Goal: Transaction & Acquisition: Purchase product/service

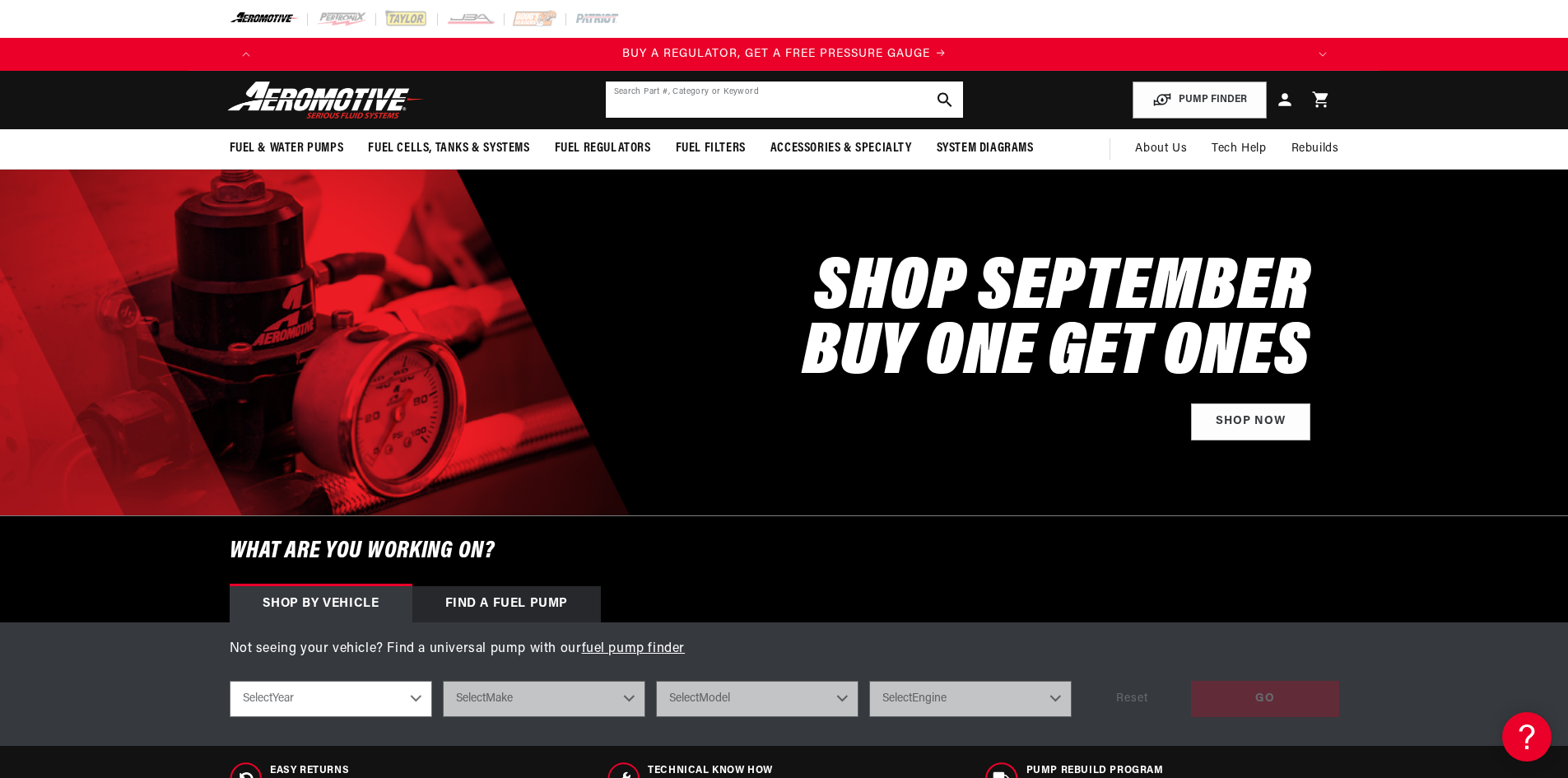
click at [732, 99] on input "text" at bounding box center [784, 100] width 357 height 36
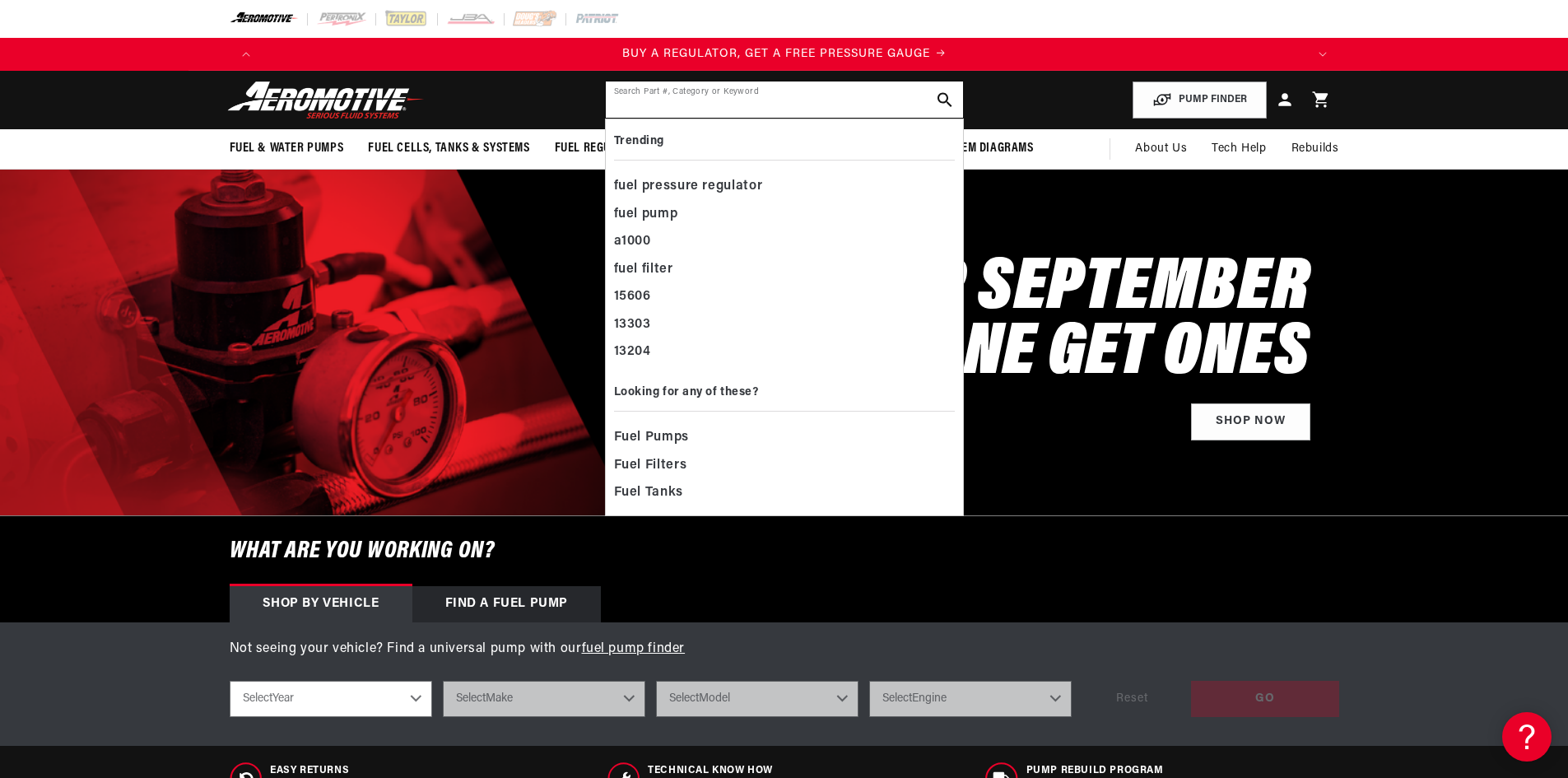
paste input "18080"
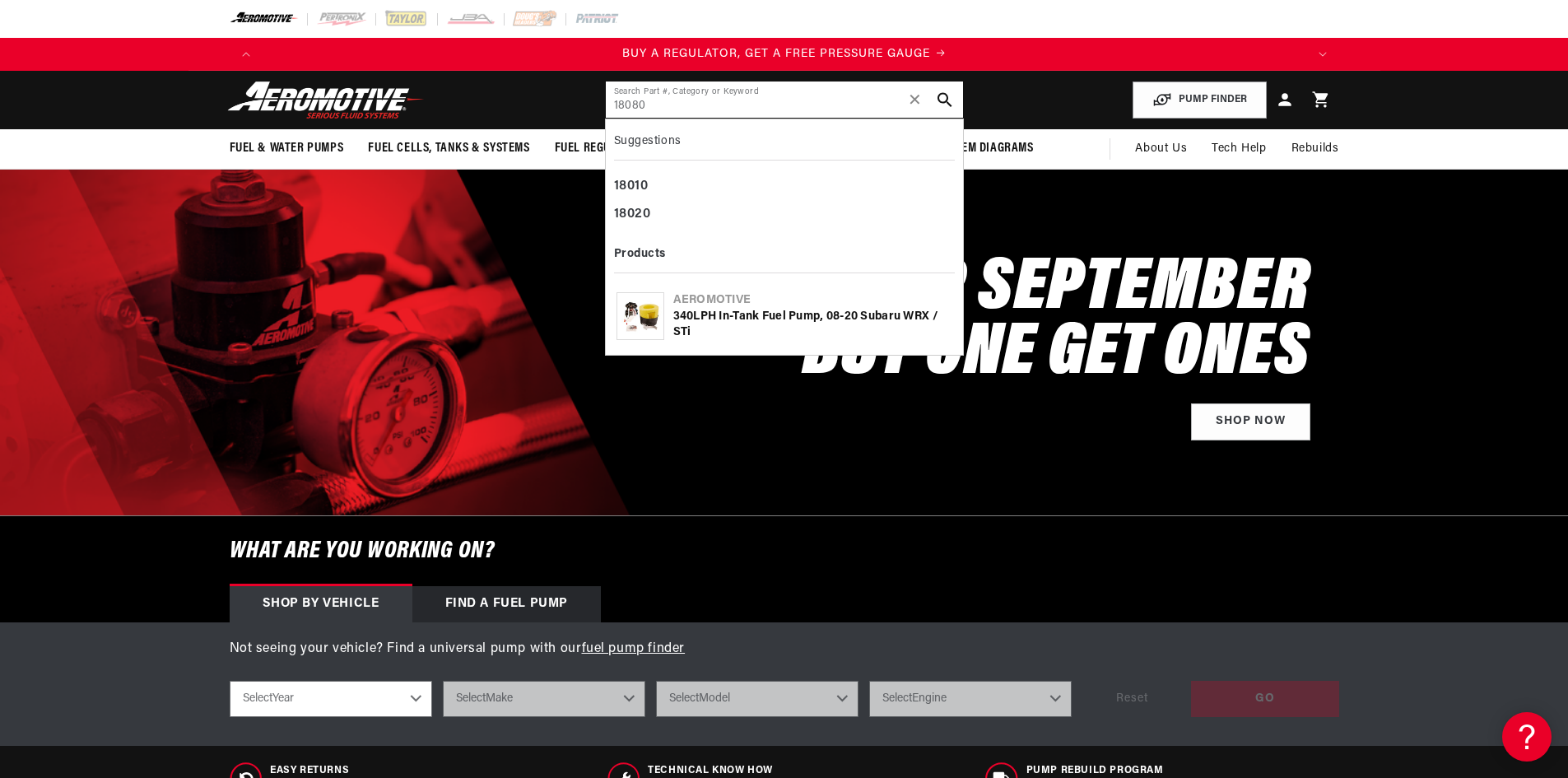
type input "18080"
click at [749, 310] on div "340LPH In-Tank Fuel Pump, 08-20 Subaru WRX / STi" at bounding box center [812, 325] width 279 height 32
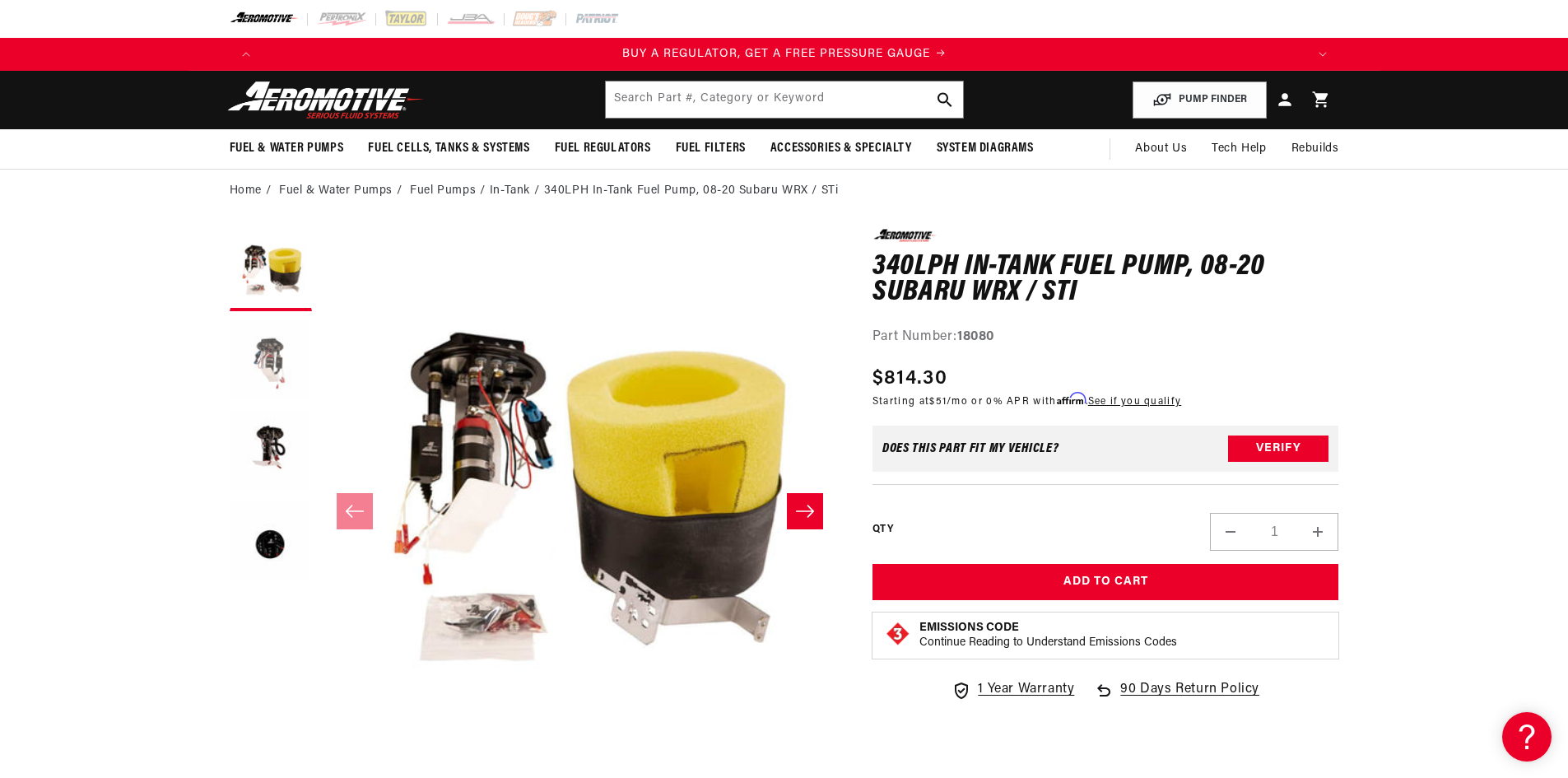
click at [276, 357] on button "Load image 2 in gallery view" at bounding box center [271, 360] width 82 height 82
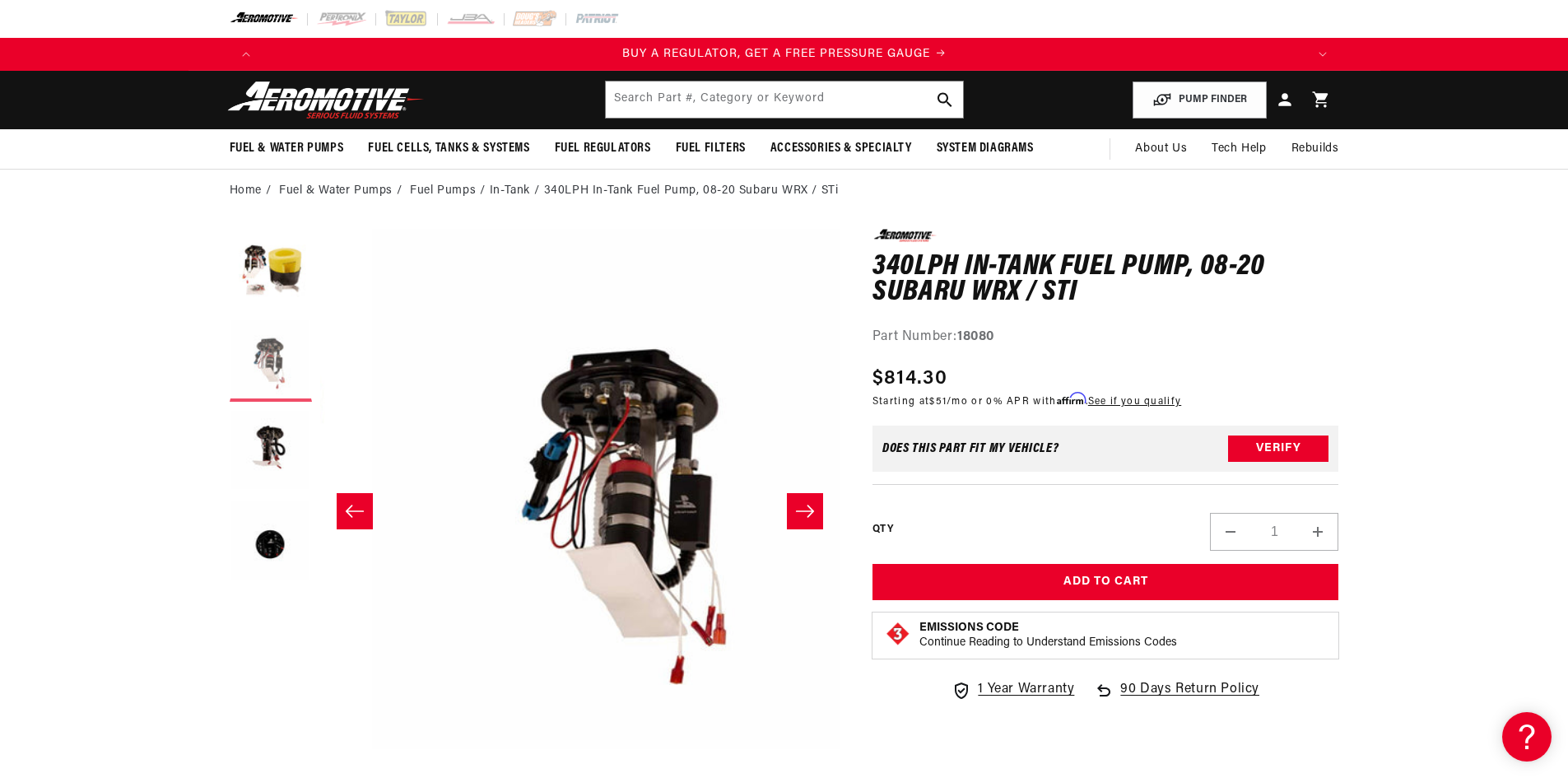
scroll to position [0, 519]
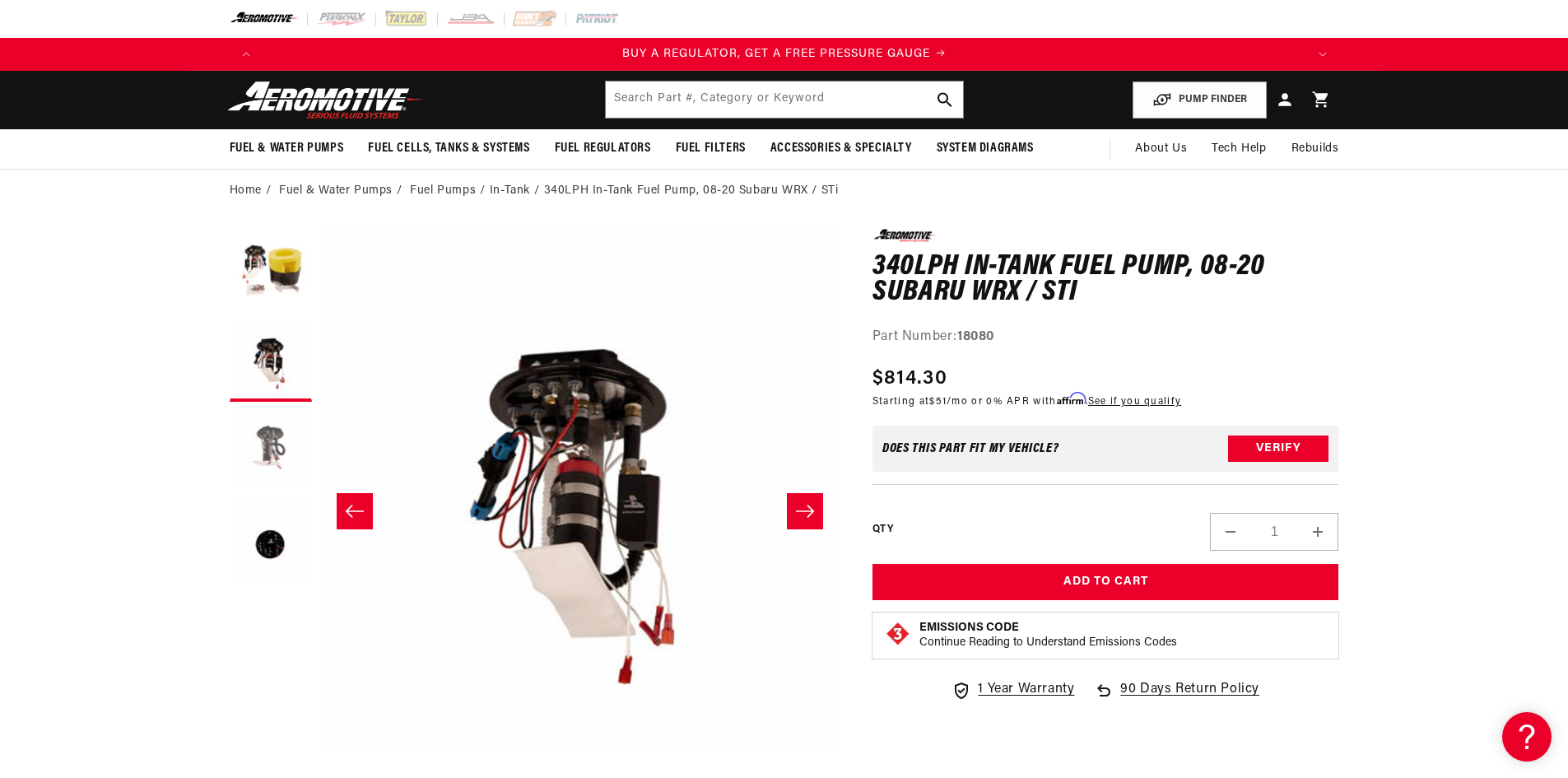
click at [268, 454] on button "Load image 3 in gallery view" at bounding box center [271, 451] width 82 height 82
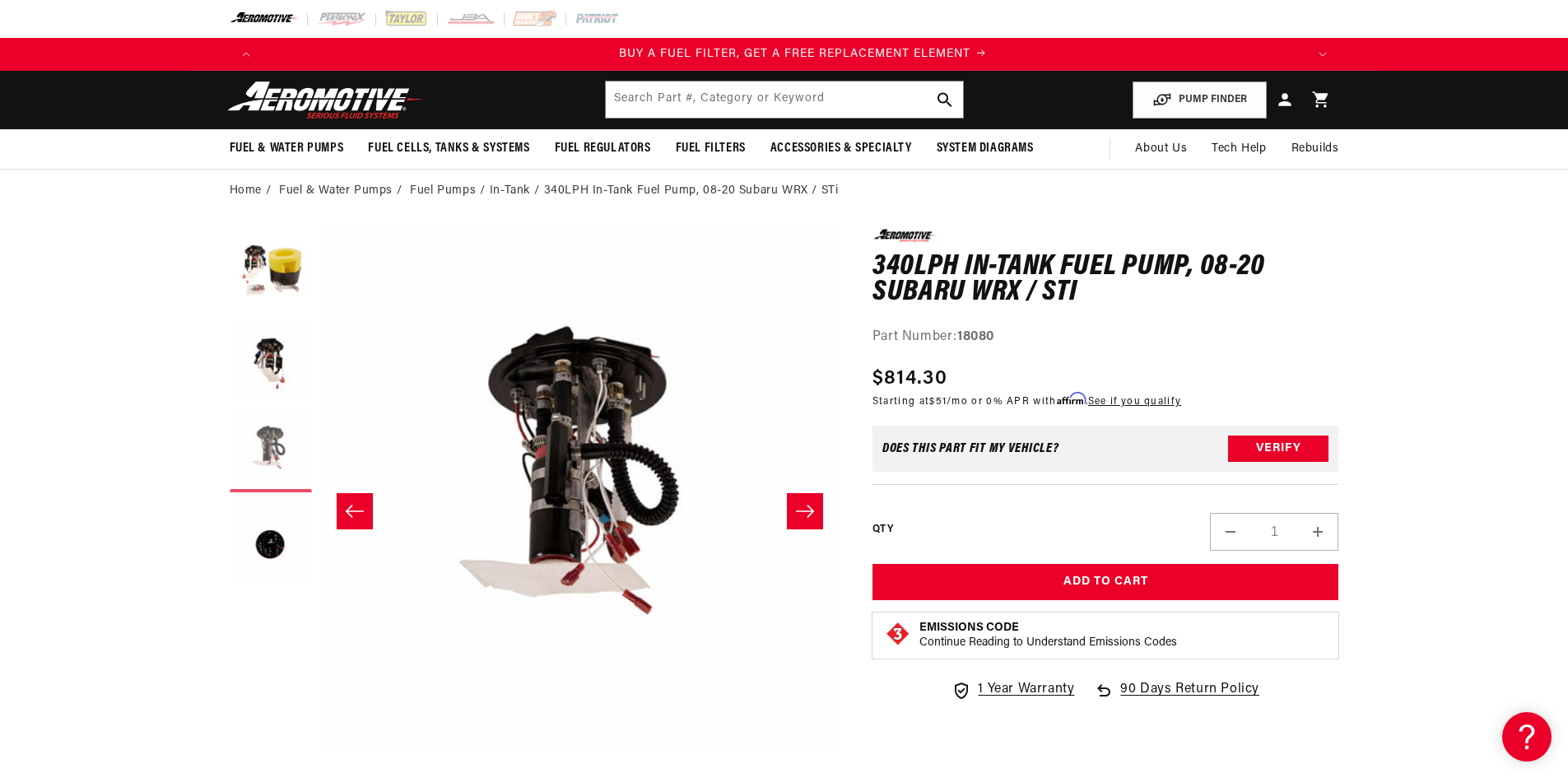
scroll to position [0, 1044]
click at [271, 536] on button "Load image 4 in gallery view" at bounding box center [271, 542] width 82 height 82
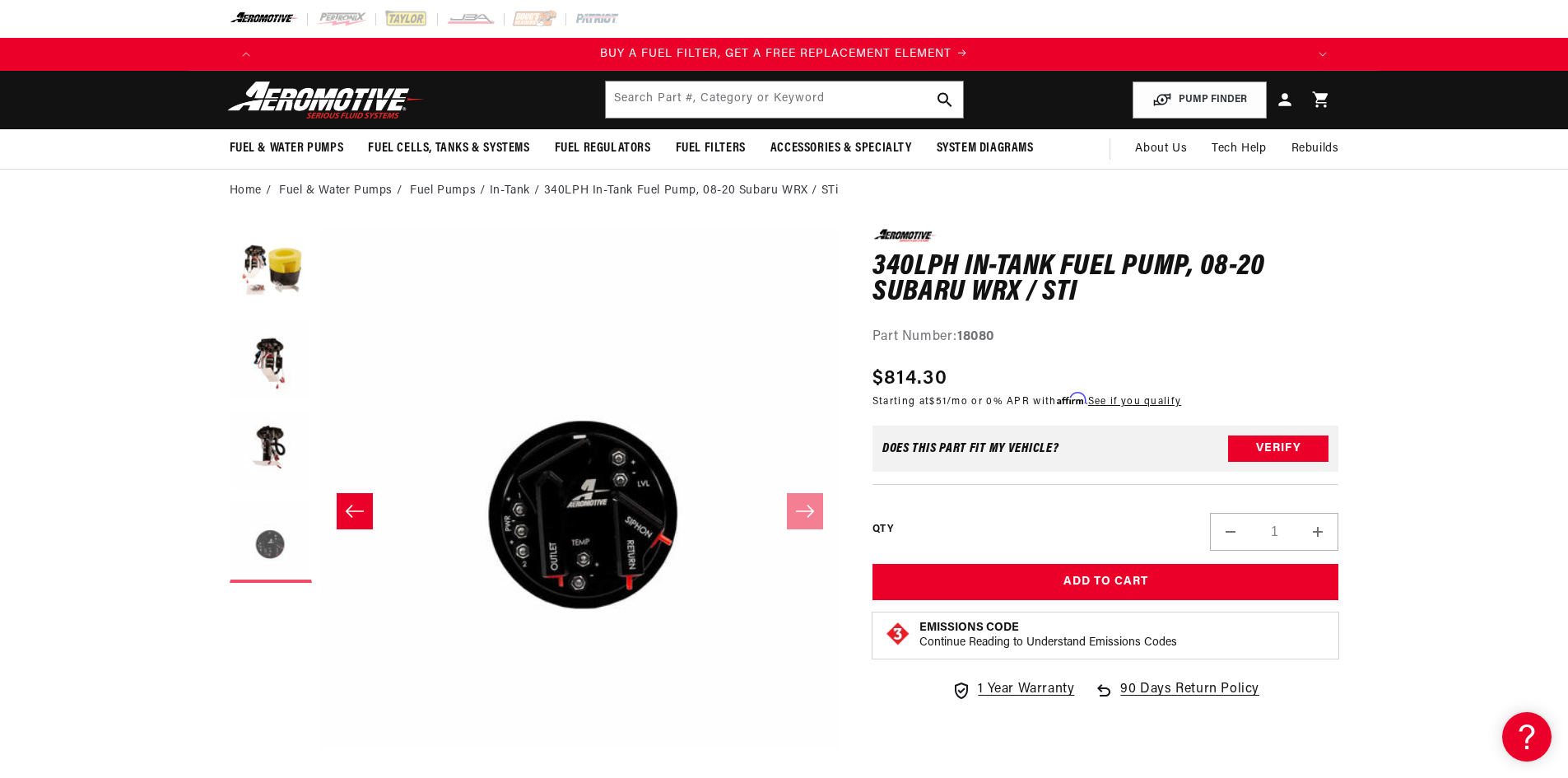
scroll to position [0, 1559]
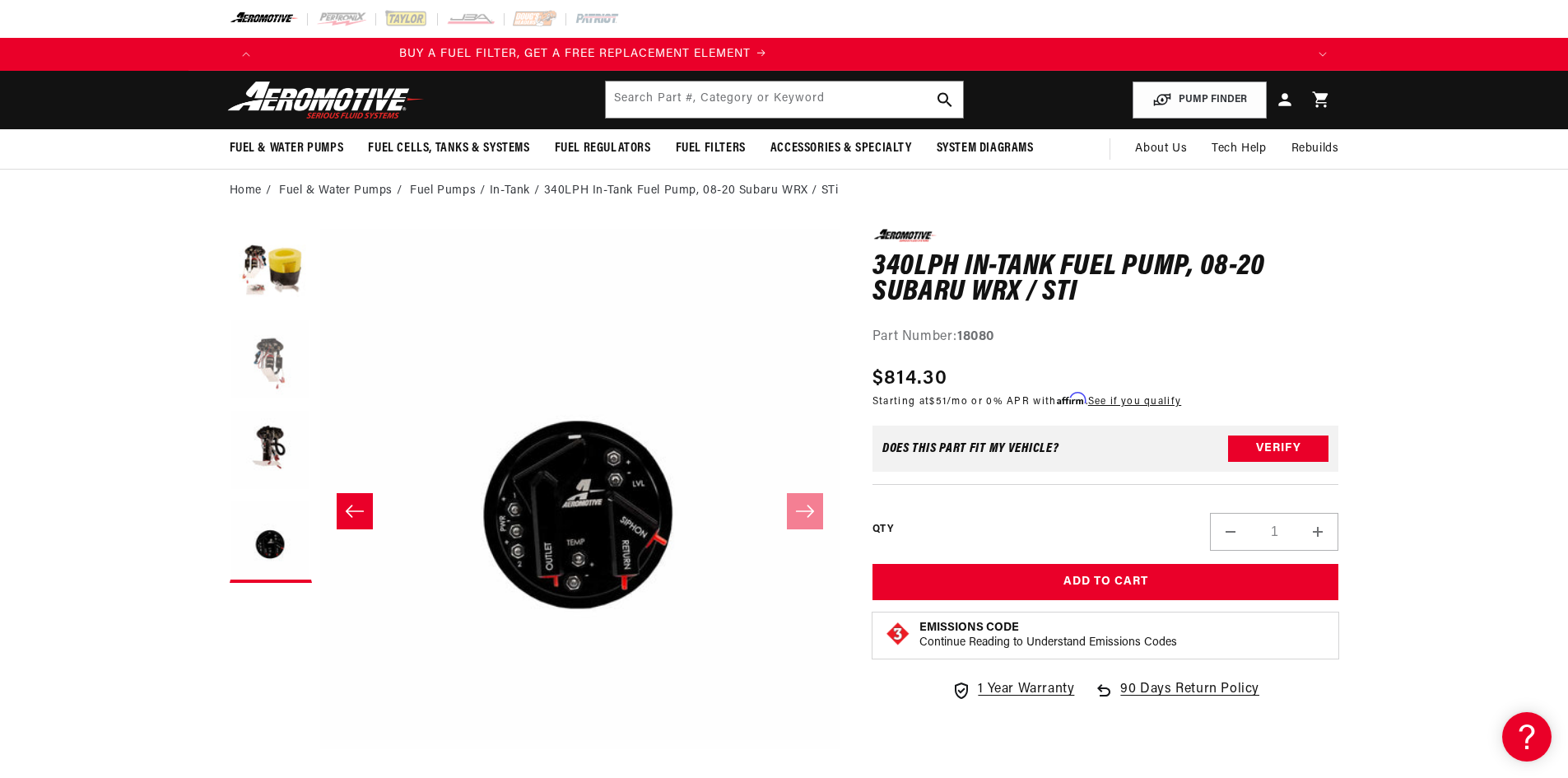
click at [266, 366] on button "Load image 2 in gallery view" at bounding box center [271, 360] width 82 height 82
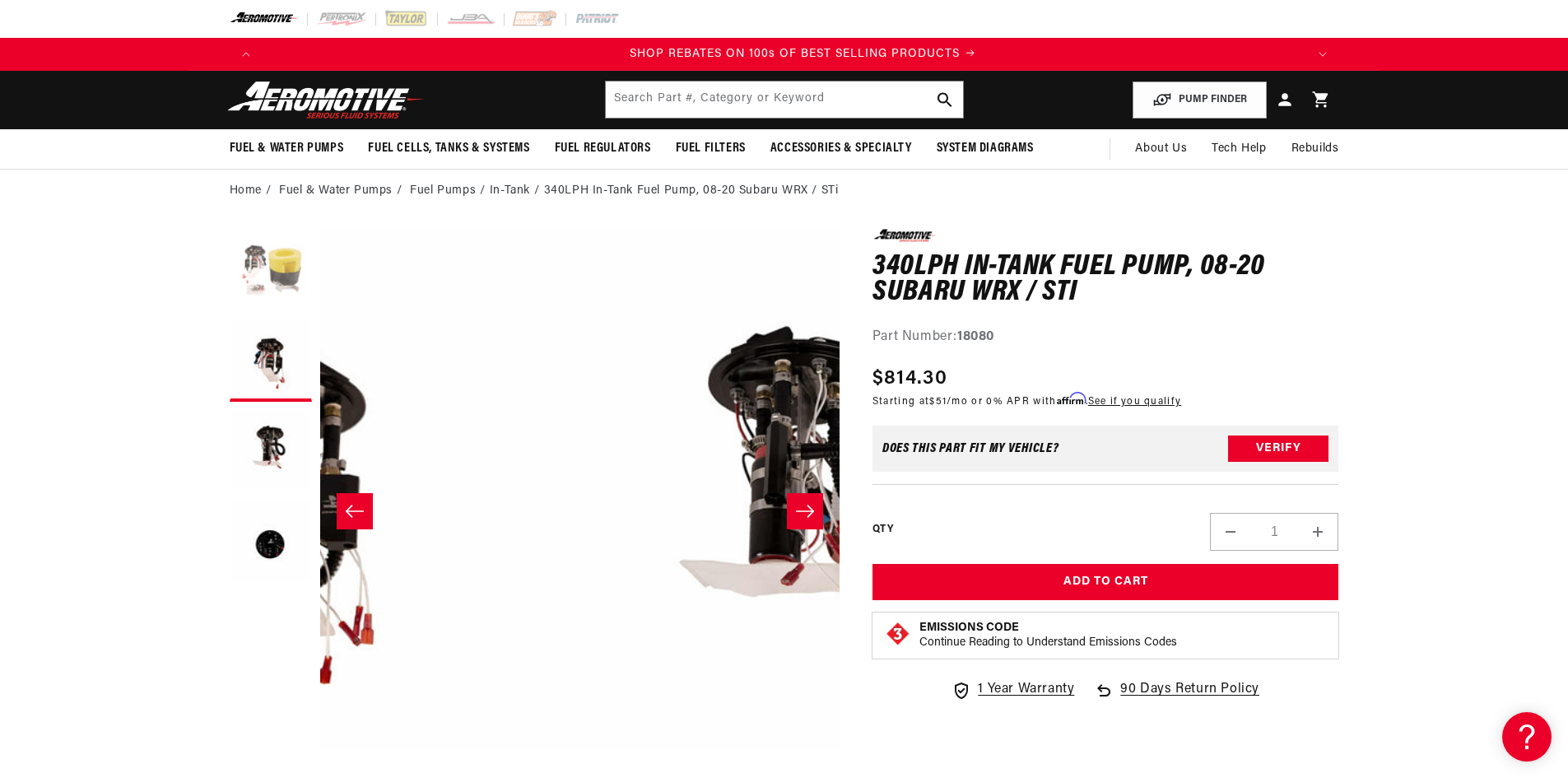
scroll to position [0, 2088]
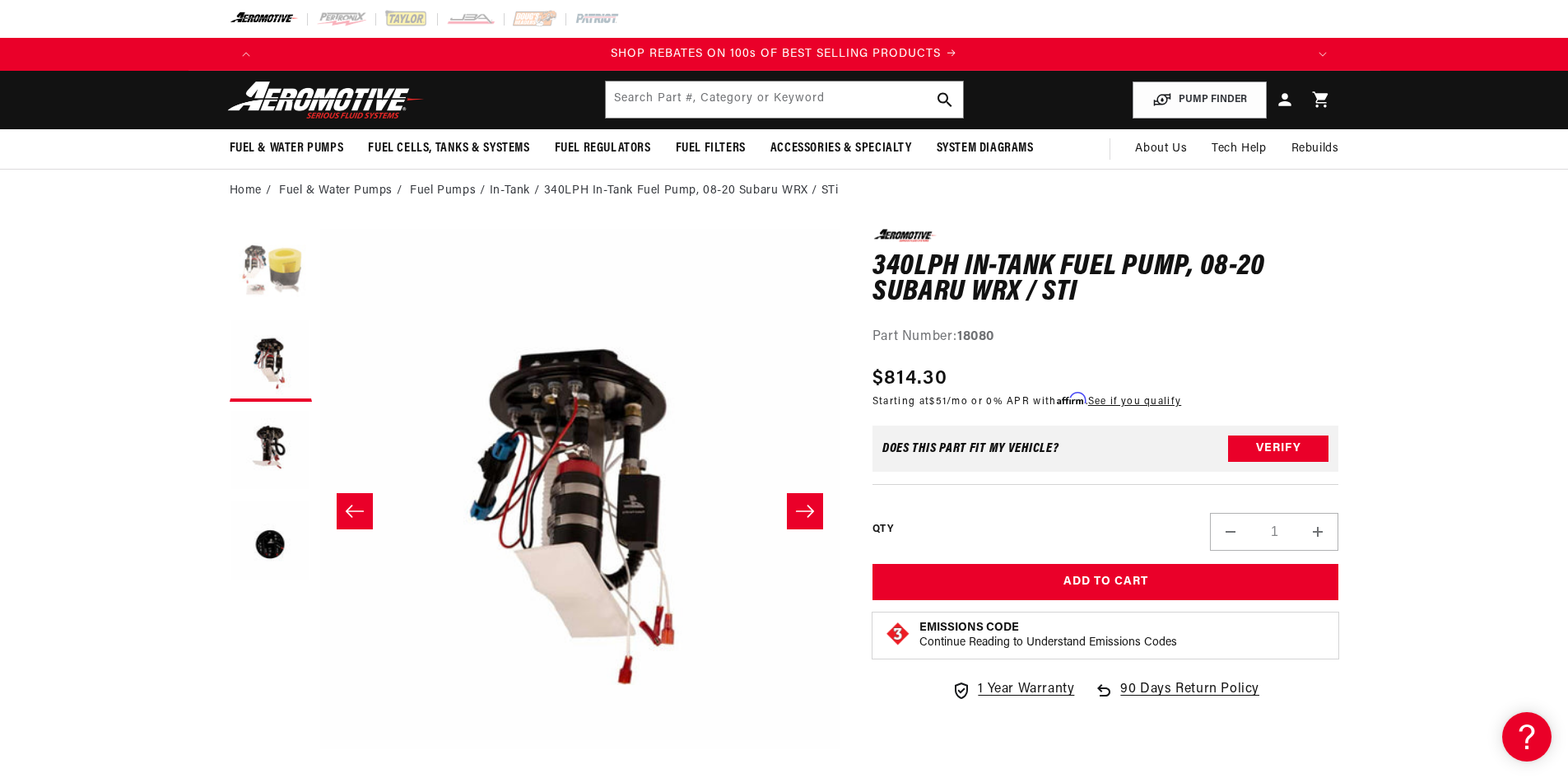
click at [280, 254] on button "Load image 1 in gallery view" at bounding box center [271, 270] width 82 height 82
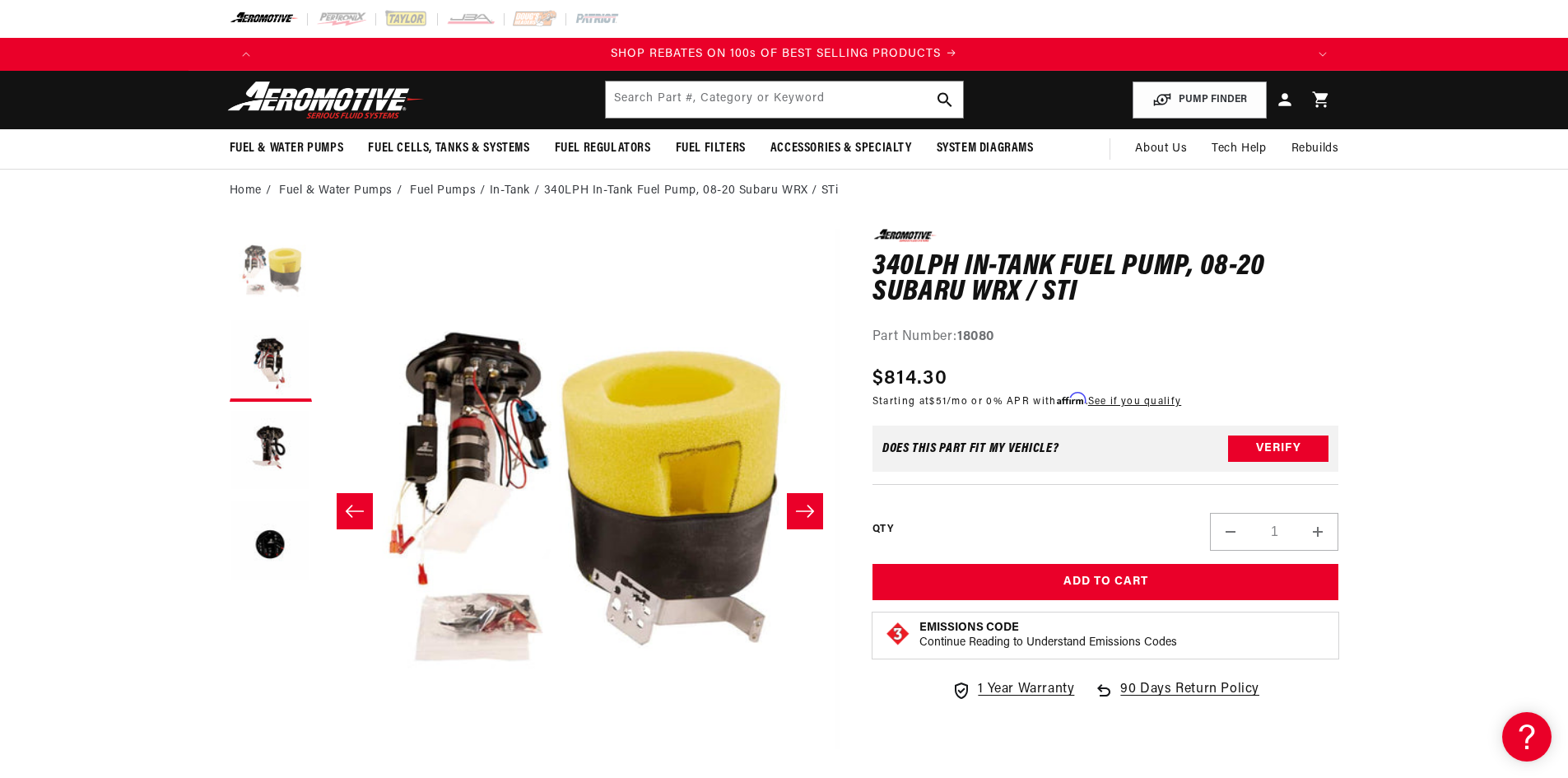
scroll to position [0, 0]
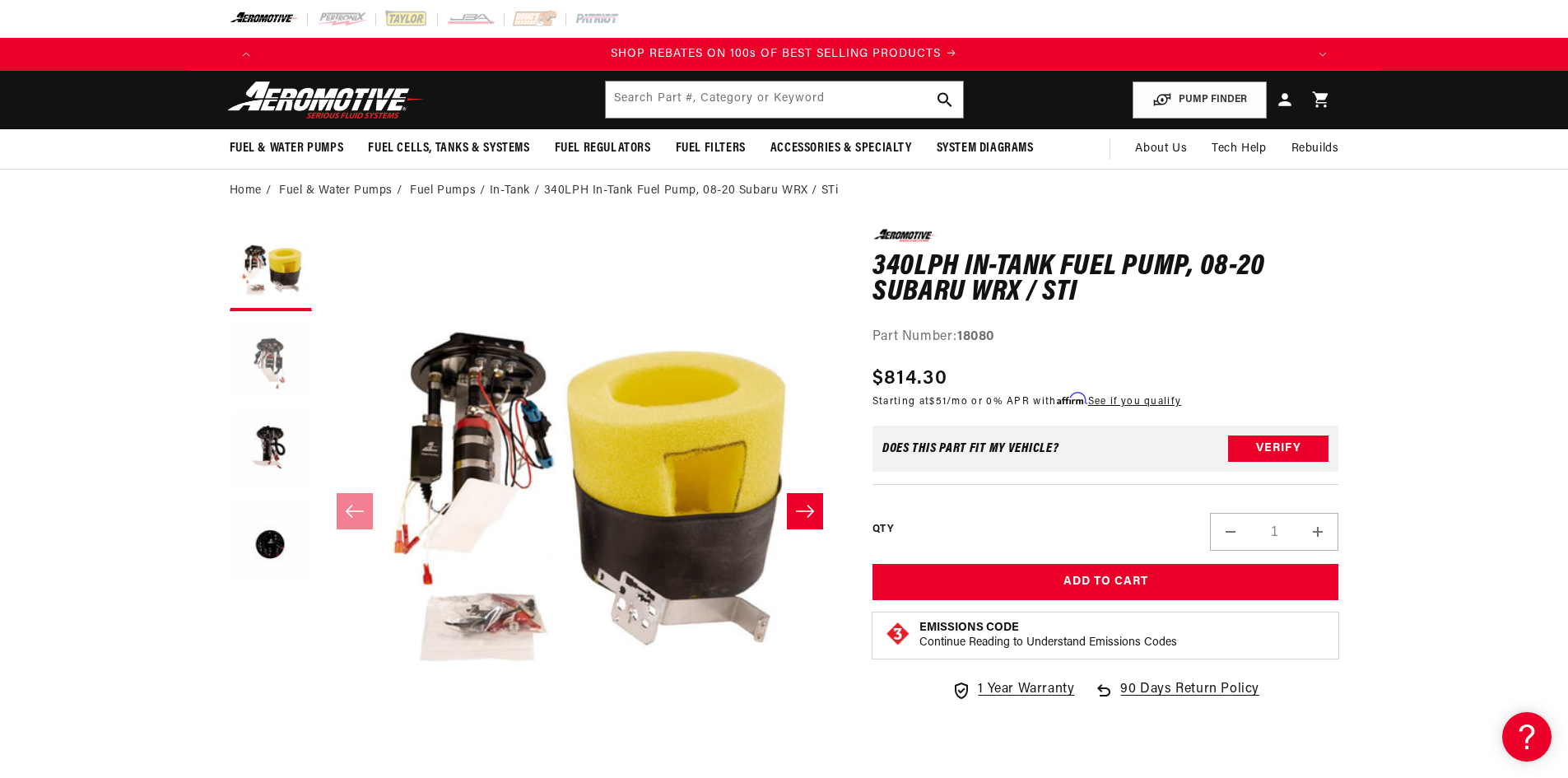
click at [273, 338] on button "Load image 2 in gallery view" at bounding box center [271, 360] width 82 height 82
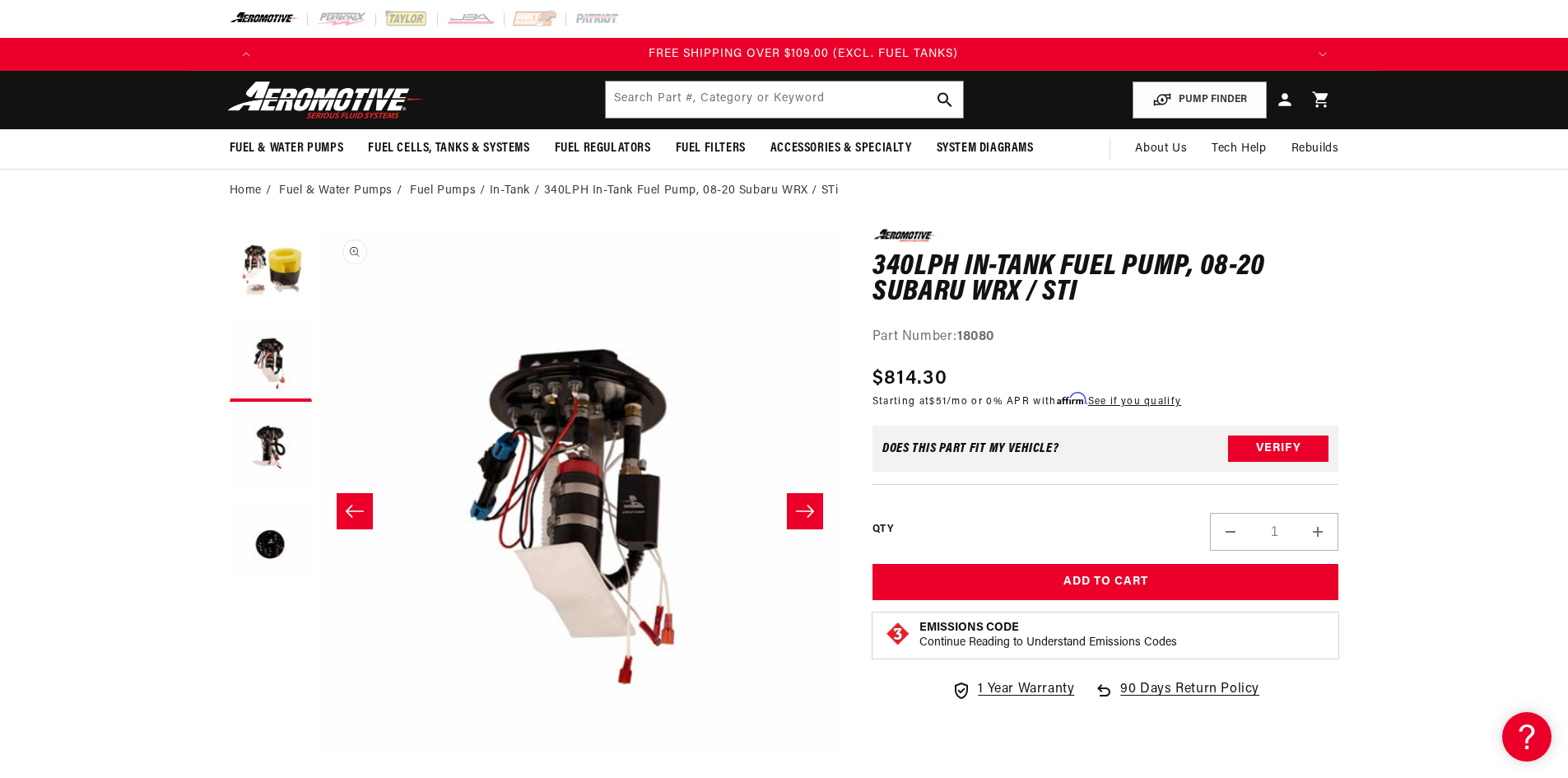
scroll to position [0, 3132]
drag, startPoint x: 652, startPoint y: 456, endPoint x: 534, endPoint y: 502, distance: 126.4
drag, startPoint x: 534, startPoint y: 502, endPoint x: 1490, endPoint y: 467, distance: 956.5
click at [1490, 467] on section "0.0 star rating Write a review 340LPH In-Tank Fuel Pump, 08-20 Subaru WRX / STi…" at bounding box center [784, 722] width 1568 height 1021
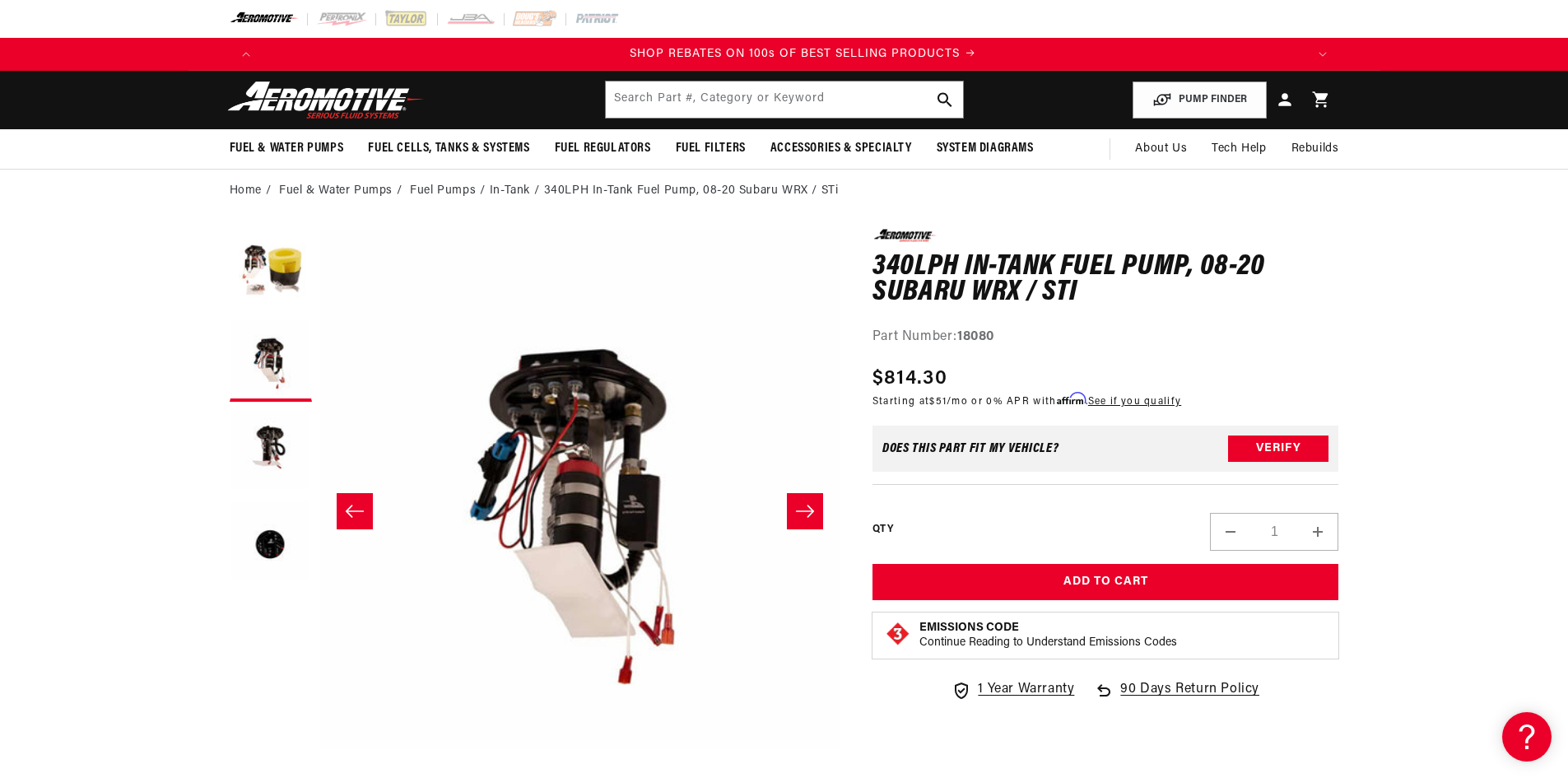
scroll to position [0, 2088]
click at [1502, 350] on section "0.0 star rating Write a review 340LPH In-Tank Fuel Pump, 08-20 Subaru WRX / STi…" at bounding box center [784, 722] width 1568 height 1021
click at [315, 445] on media-gallery "Image 2 is now available in gallery view Skip to product information Open media…" at bounding box center [535, 511] width 610 height 564
click at [287, 451] on button "Load image 3 in gallery view" at bounding box center [271, 451] width 82 height 82
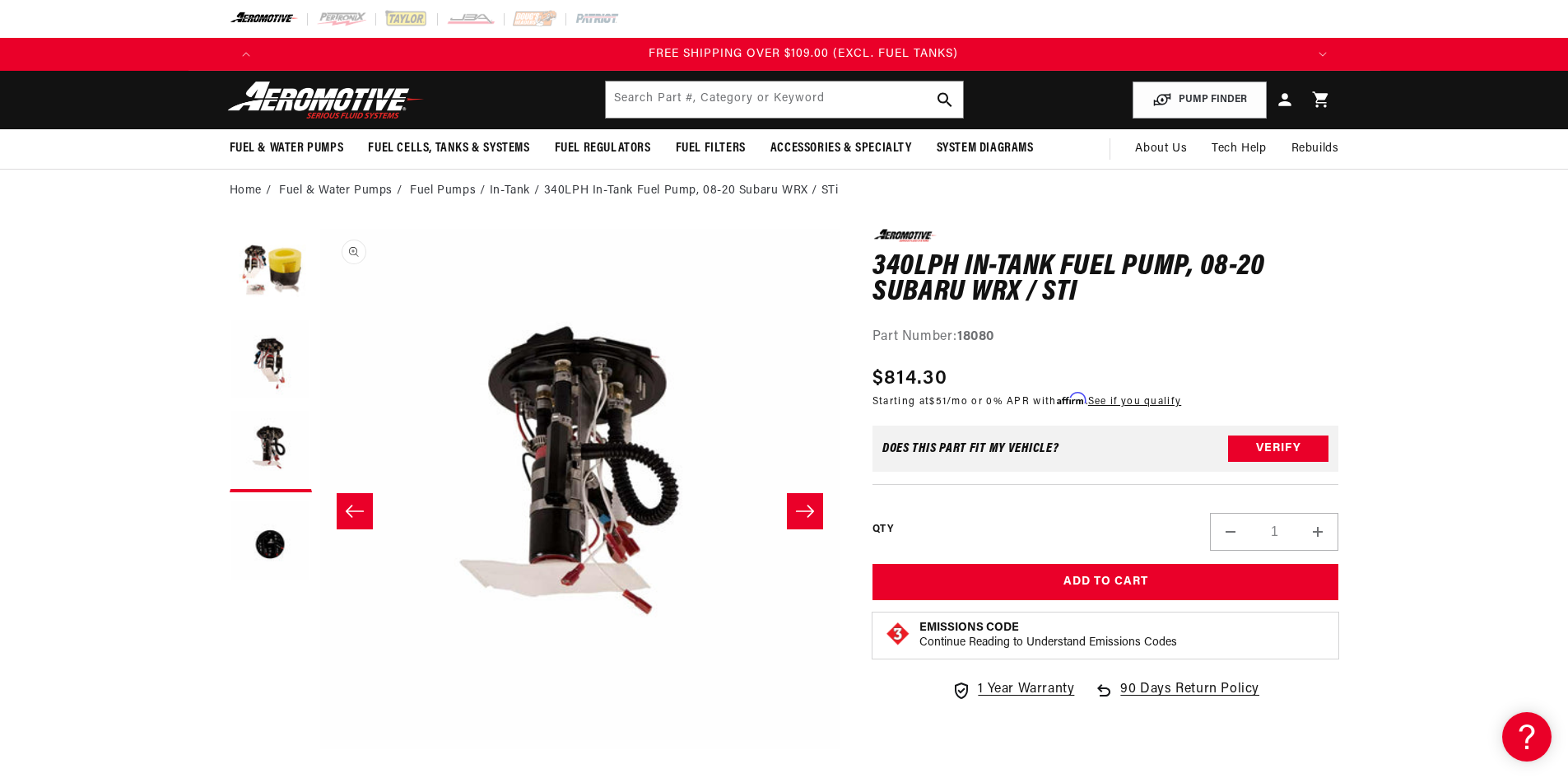
scroll to position [0, 3132]
click at [319, 749] on button "Open media 3 in modal" at bounding box center [319, 749] width 0 height 0
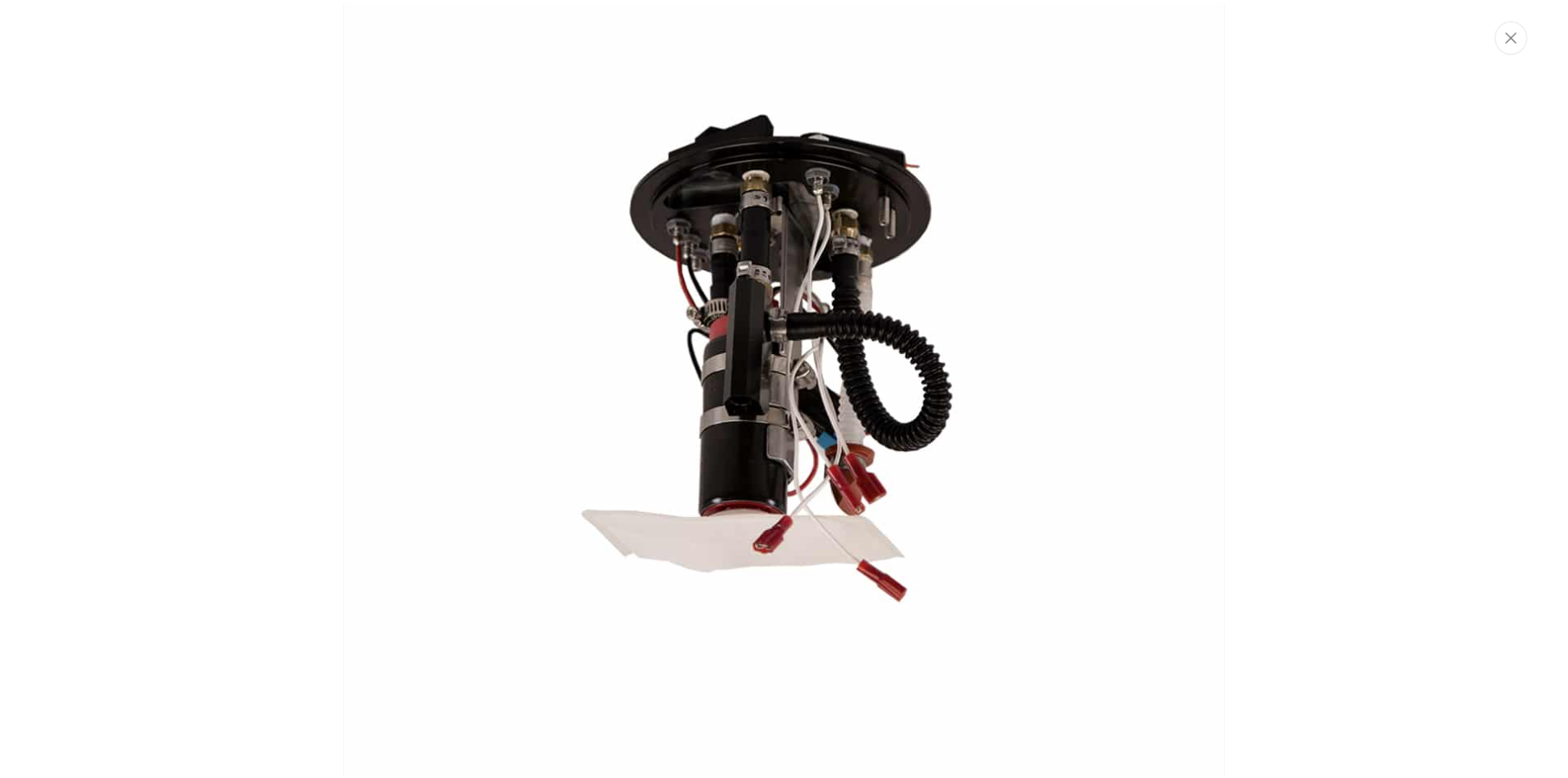
scroll to position [0, 1044]
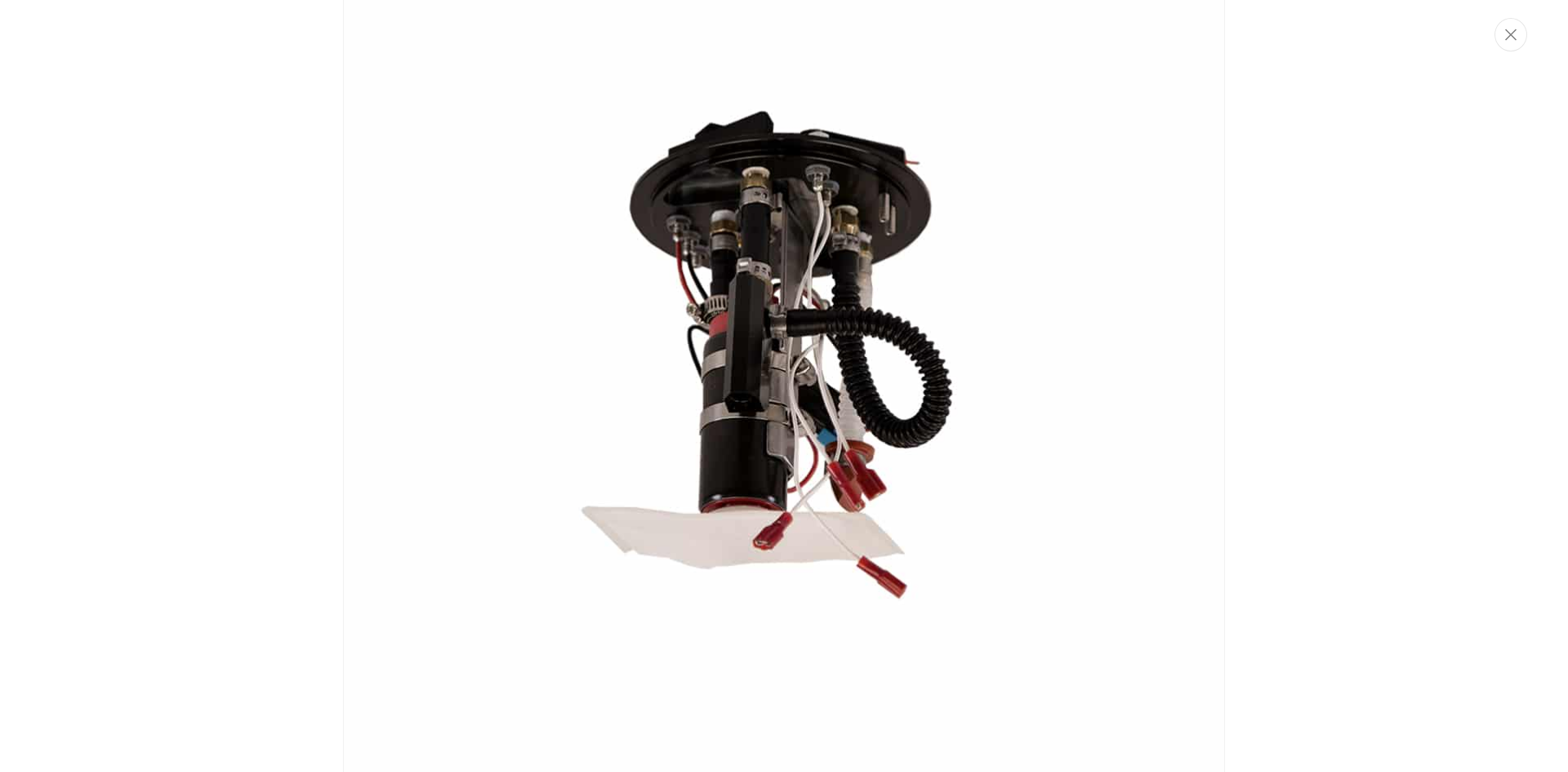
click at [1249, 367] on div "Media gallery" at bounding box center [784, 386] width 1568 height 772
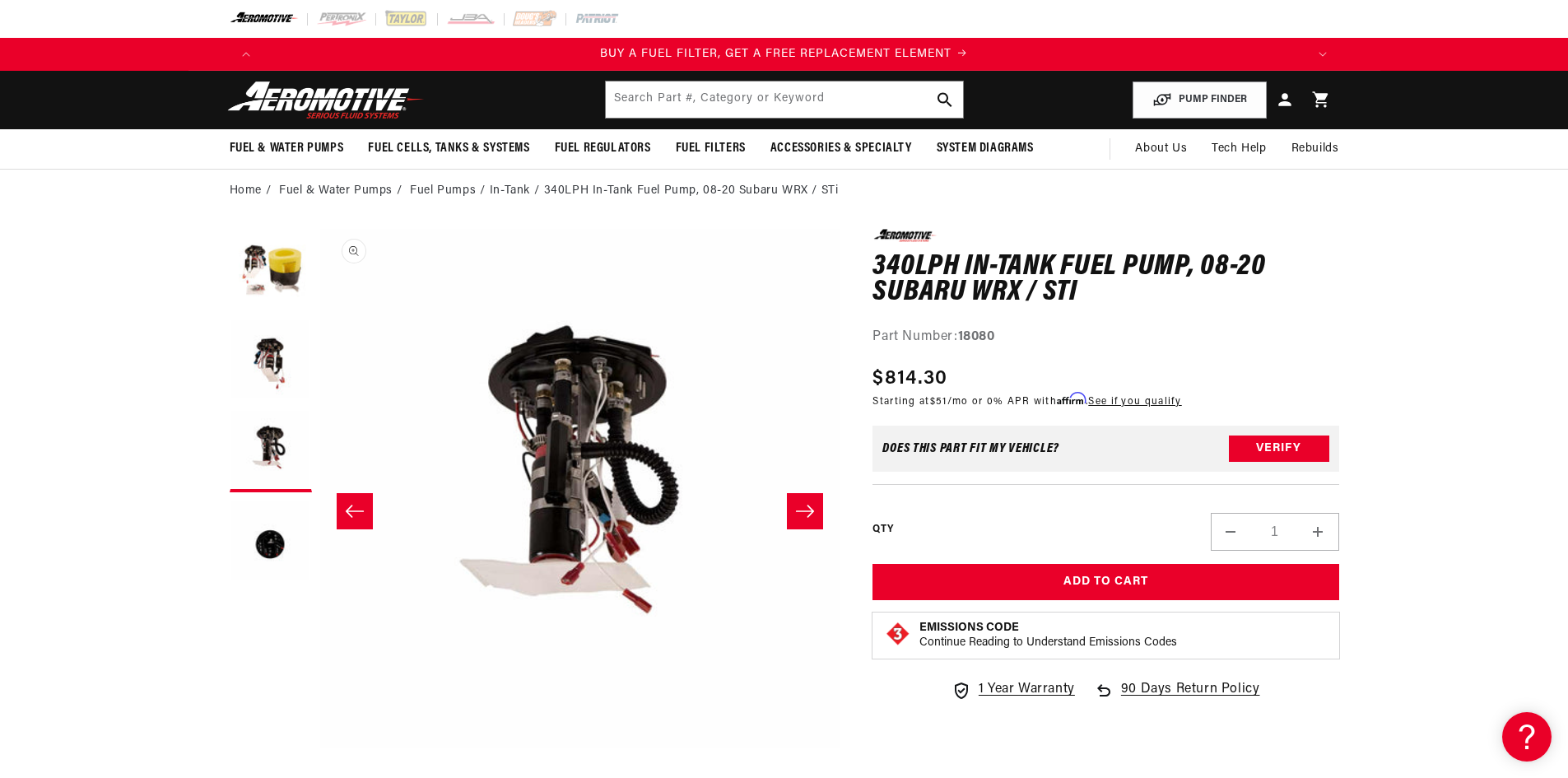
click at [319, 748] on button "Open media 3 in modal" at bounding box center [319, 748] width 0 height 0
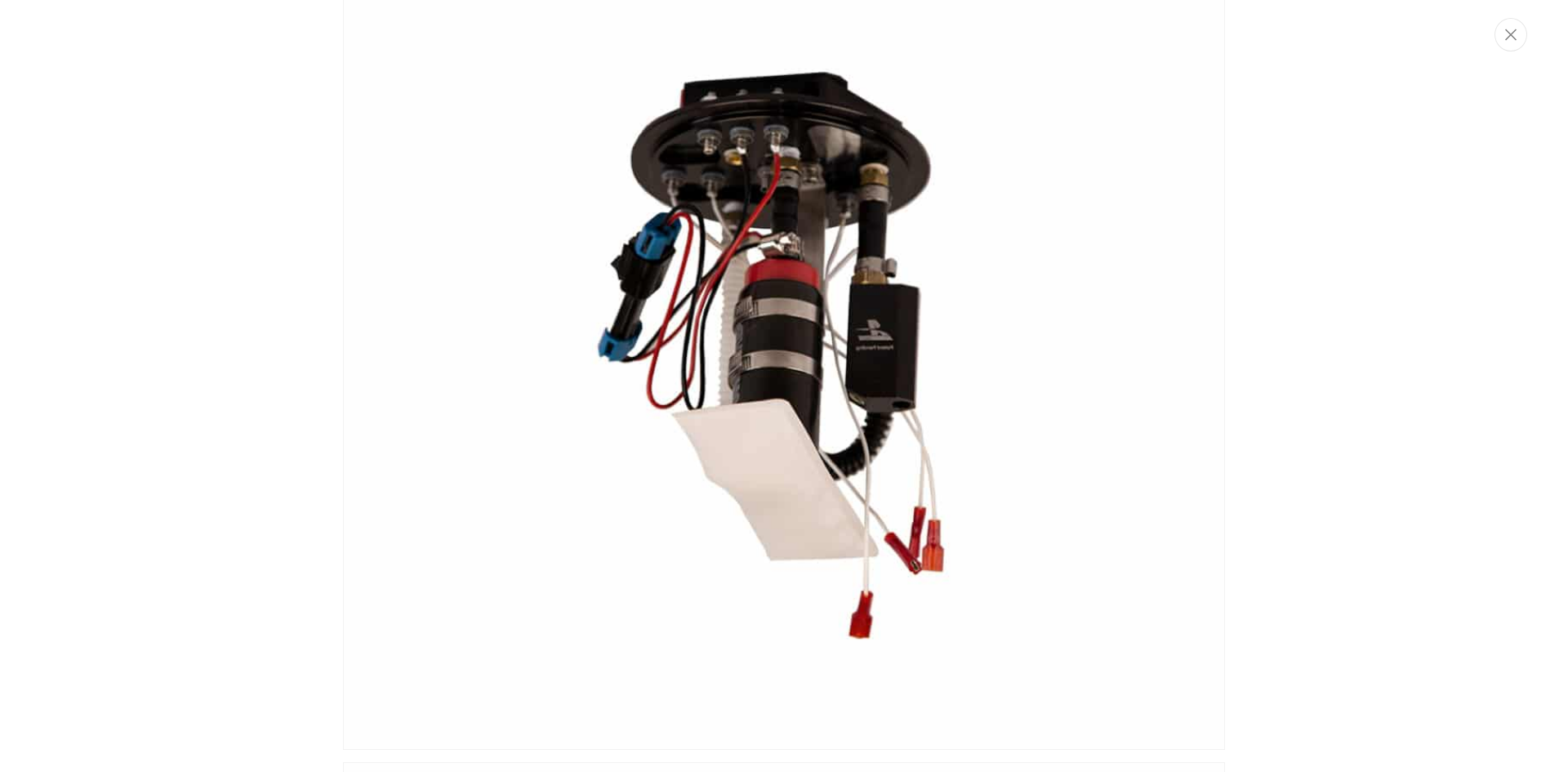
scroll to position [0, 2071]
click at [1321, 381] on div "Media gallery" at bounding box center [784, 386] width 1568 height 772
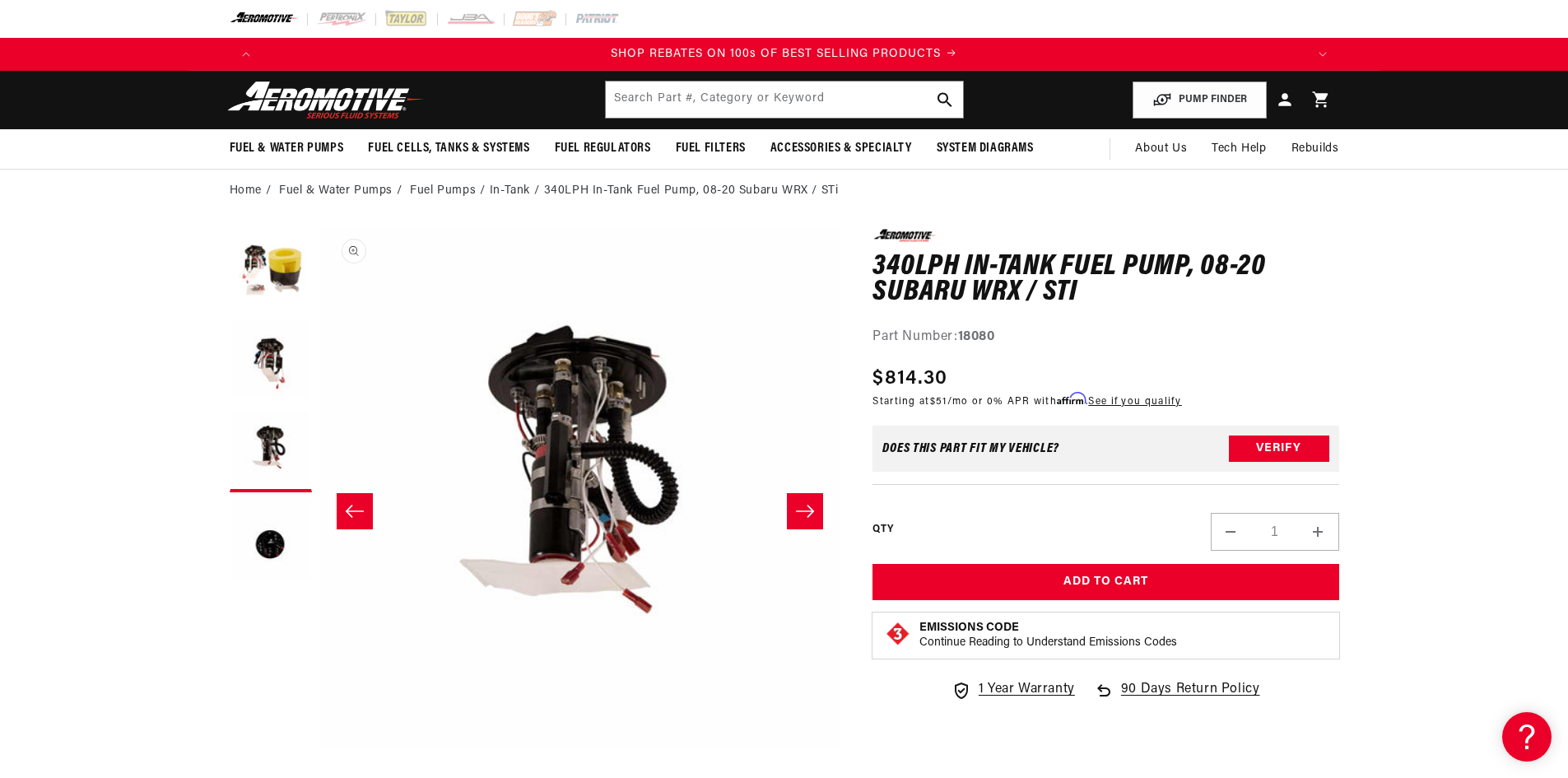
click at [319, 748] on button "Open media 3 in modal" at bounding box center [319, 748] width 0 height 0
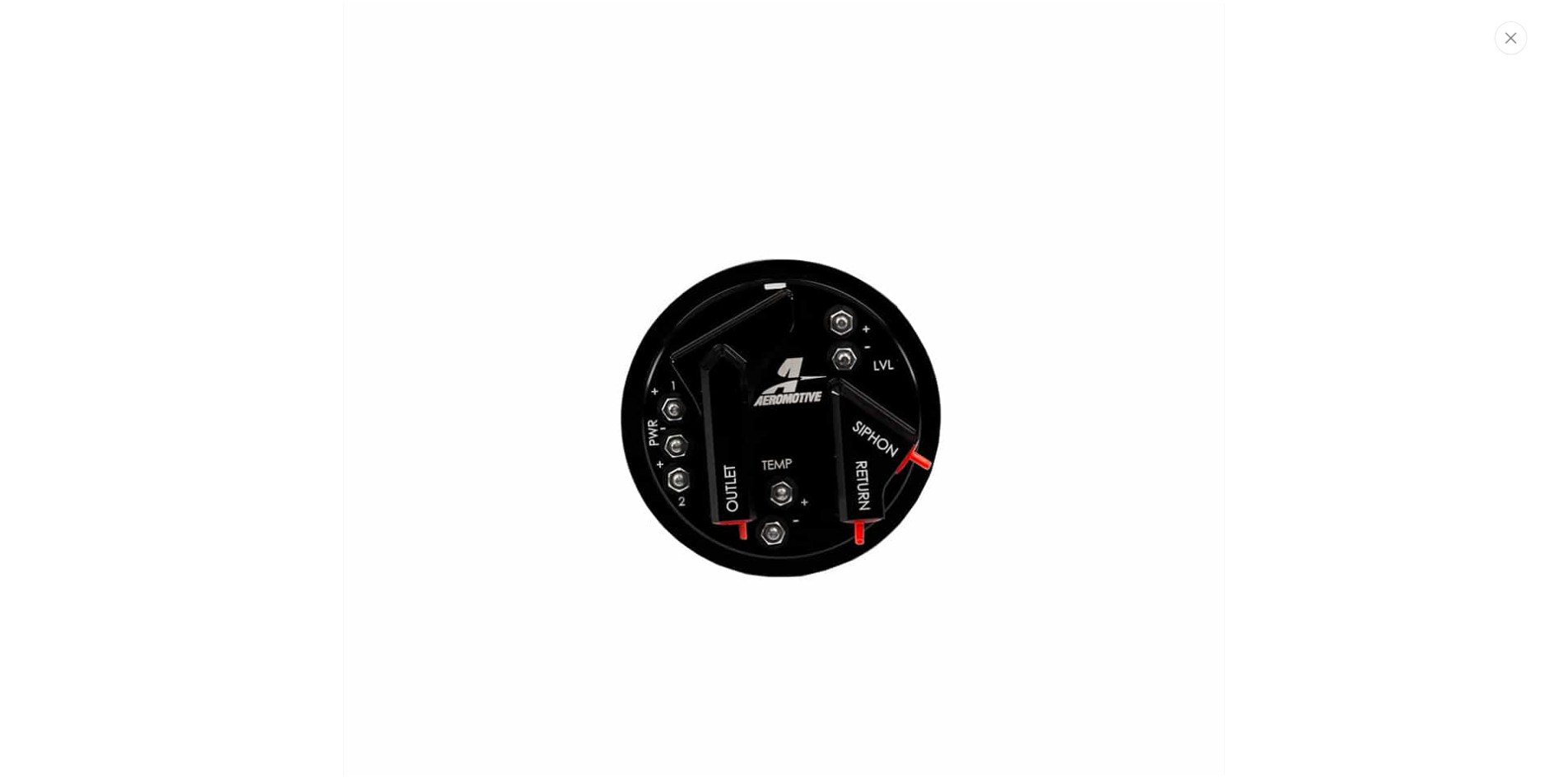
scroll to position [2762, 0]
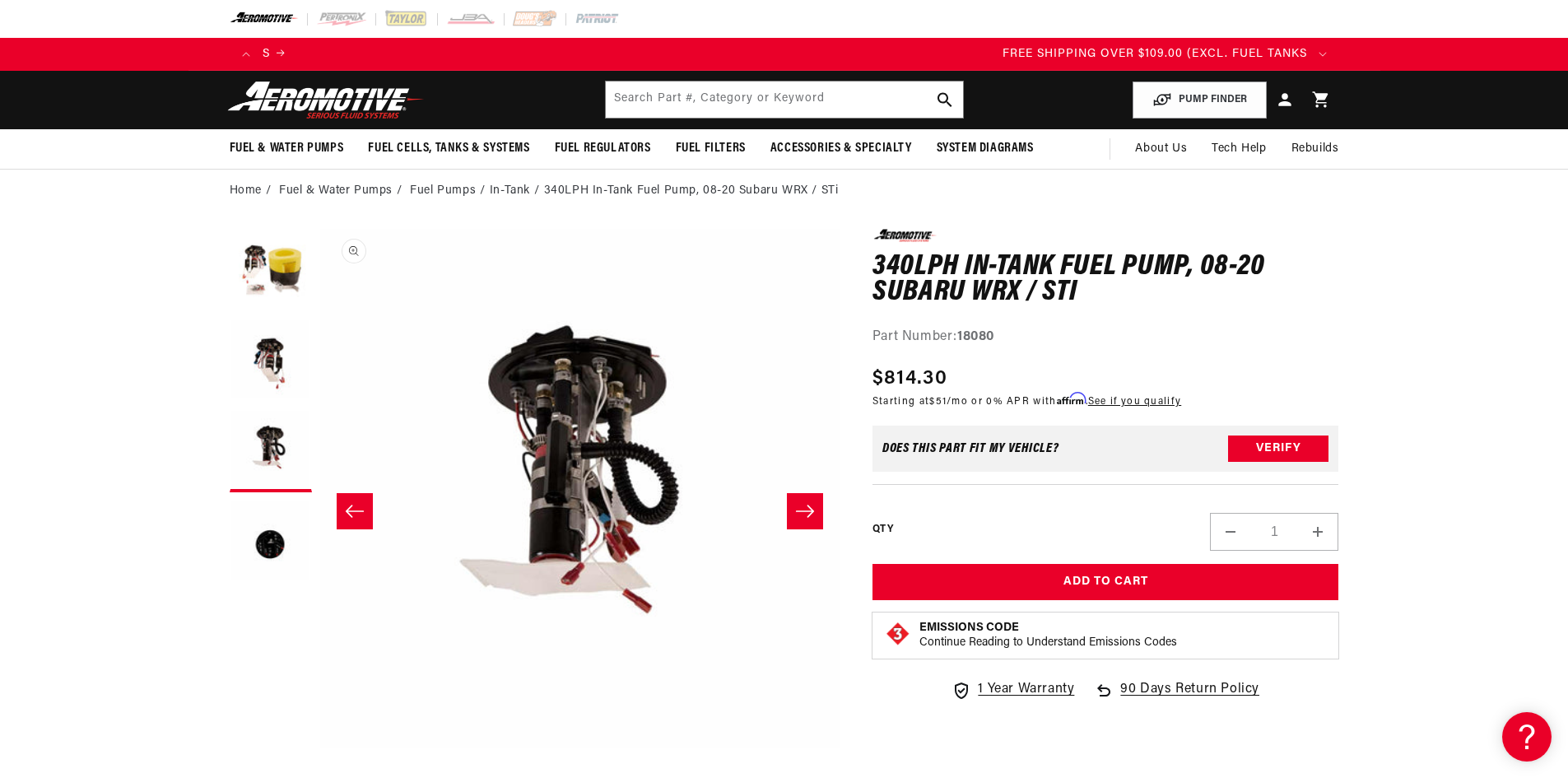
click at [319, 748] on button "Open media 3 in modal" at bounding box center [319, 748] width 0 height 0
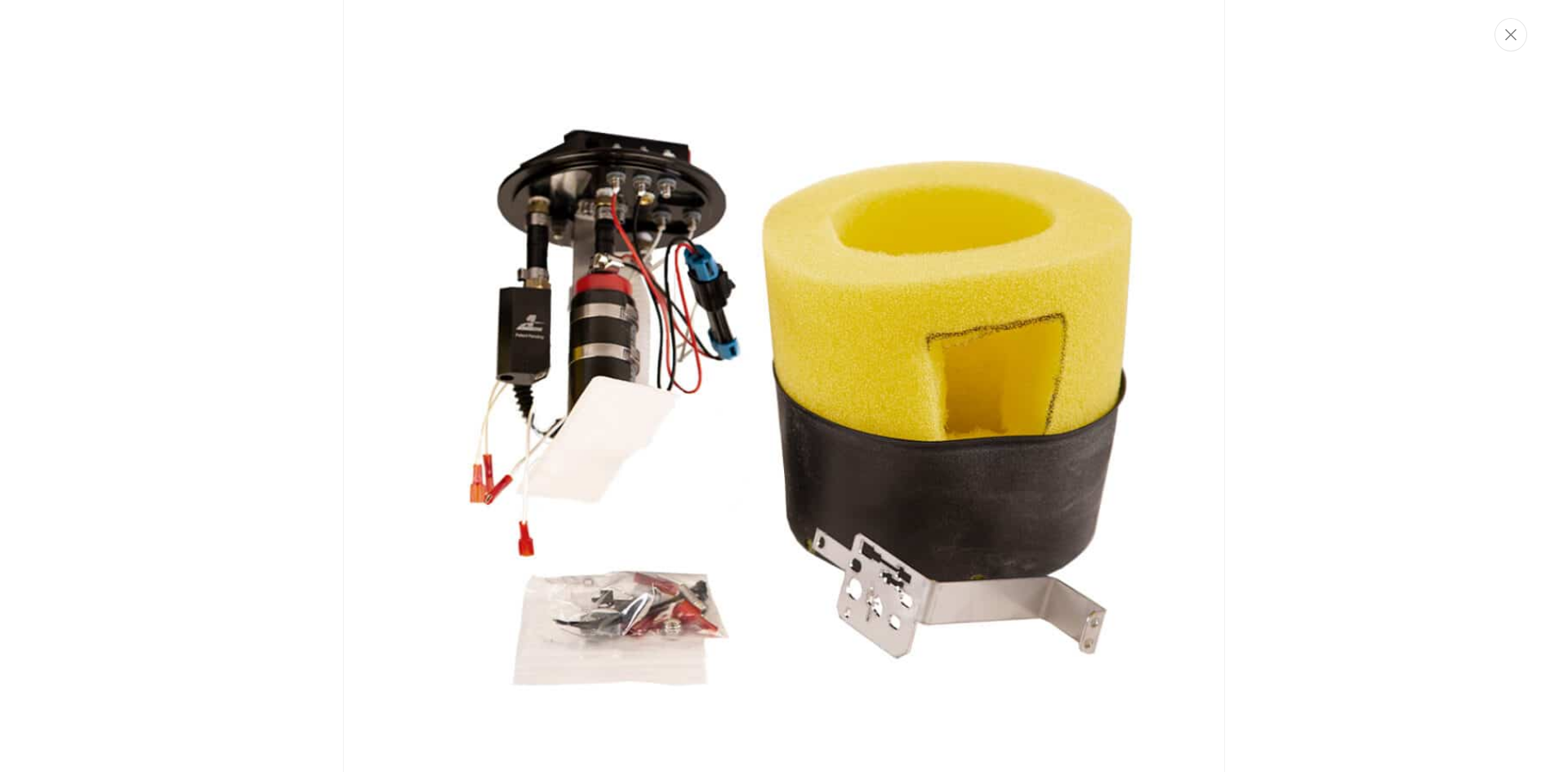
scroll to position [0, 265]
